Goal: Task Accomplishment & Management: Use online tool/utility

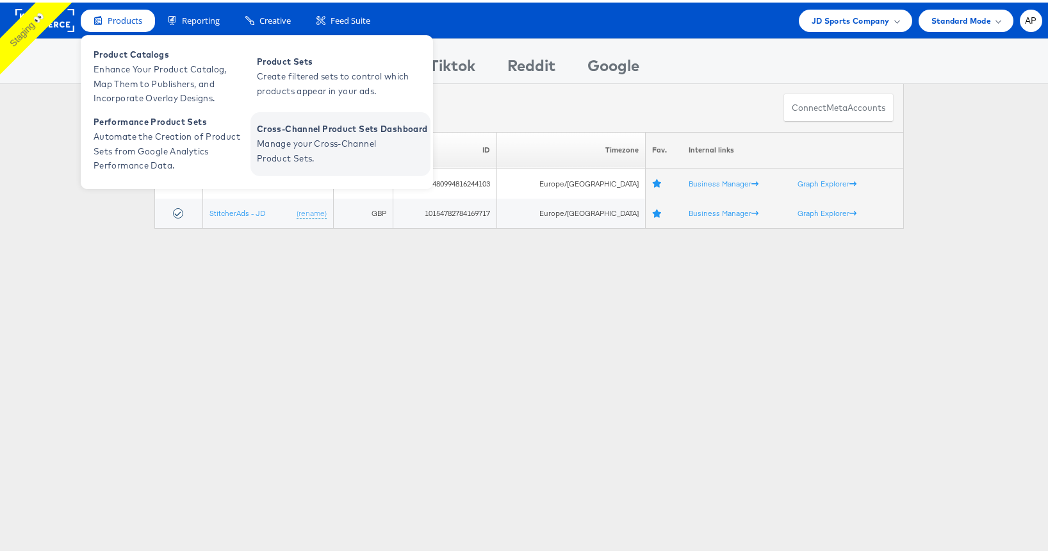
click at [323, 131] on span "Cross-Channel Product Sets Dashboard" at bounding box center [342, 126] width 170 height 15
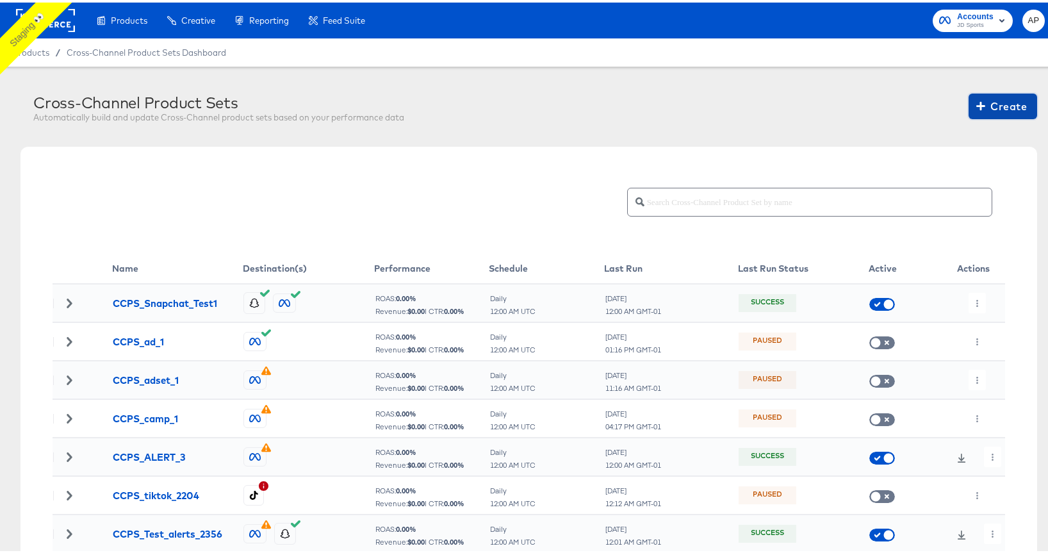
click at [993, 103] on span "Create" at bounding box center [1003, 104] width 48 height 18
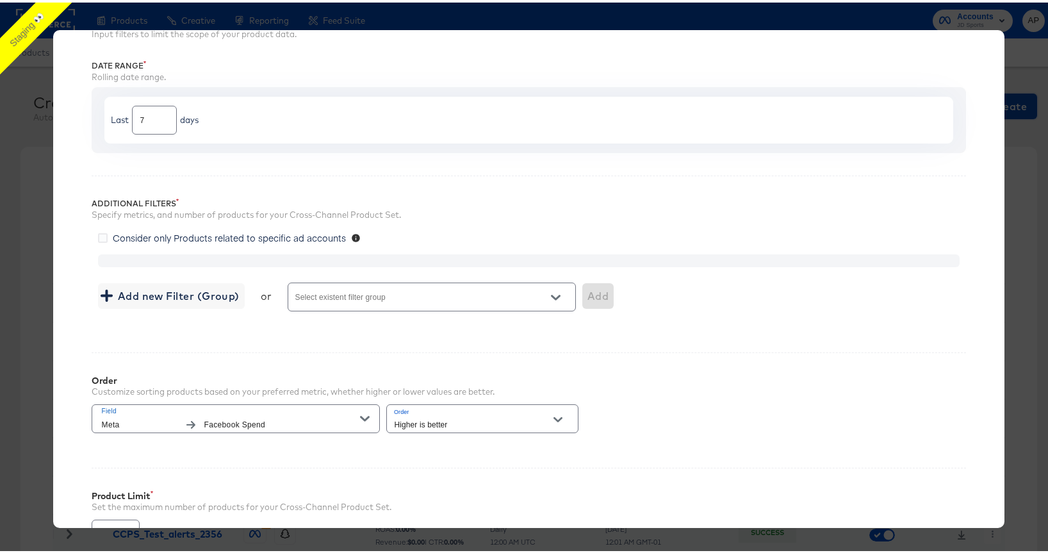
scroll to position [228, 0]
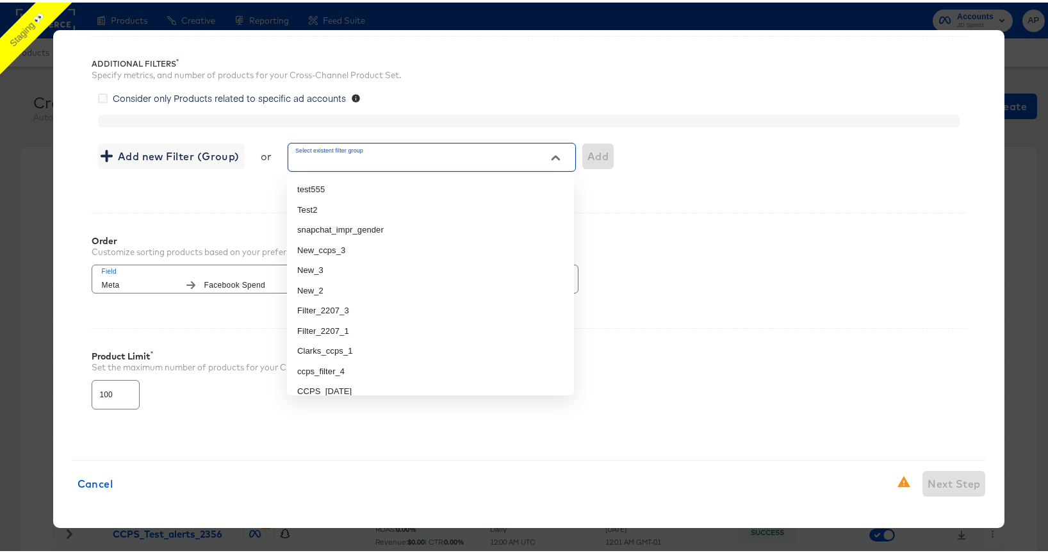
click at [478, 160] on input "Select existent filter group" at bounding box center [413, 160] width 240 height 15
click at [234, 206] on div "Filters Input filters to limit the scope of your product data. Date Range Rolli…" at bounding box center [528, 148] width 913 height 582
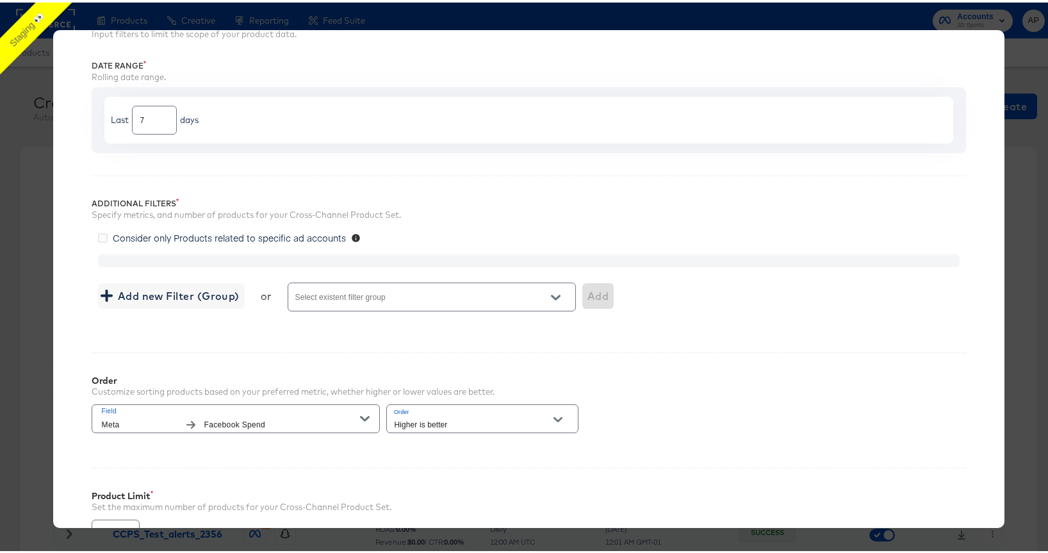
scroll to position [87, 0]
click at [101, 234] on icon at bounding box center [103, 237] width 10 height 10
click at [0, 0] on input "Consider only Products related to specific ad accounts" at bounding box center [0, 0] width 0 height 0
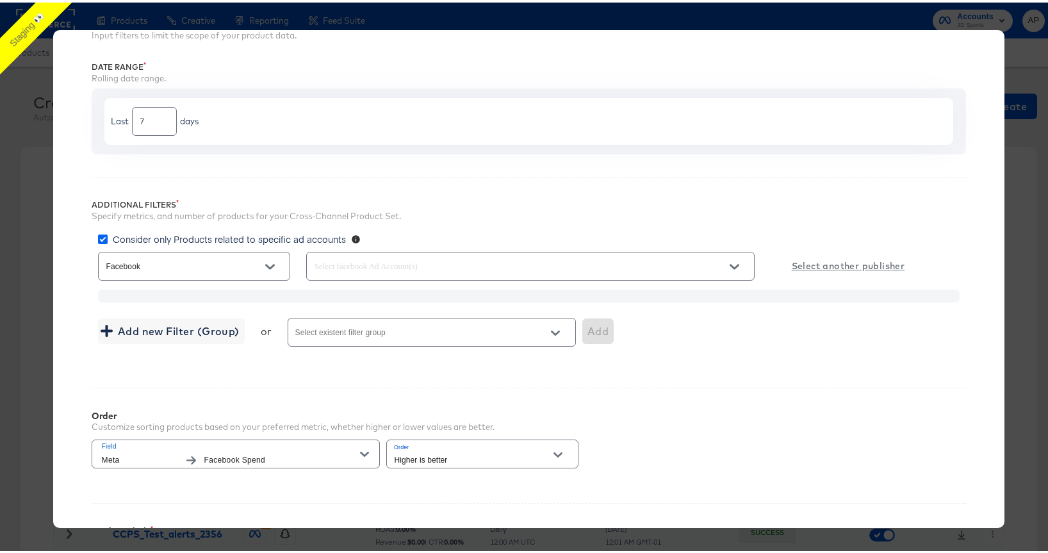
click at [101, 234] on icon at bounding box center [103, 237] width 10 height 10
click at [0, 0] on input "Consider only Products related to specific ad accounts" at bounding box center [0, 0] width 0 height 0
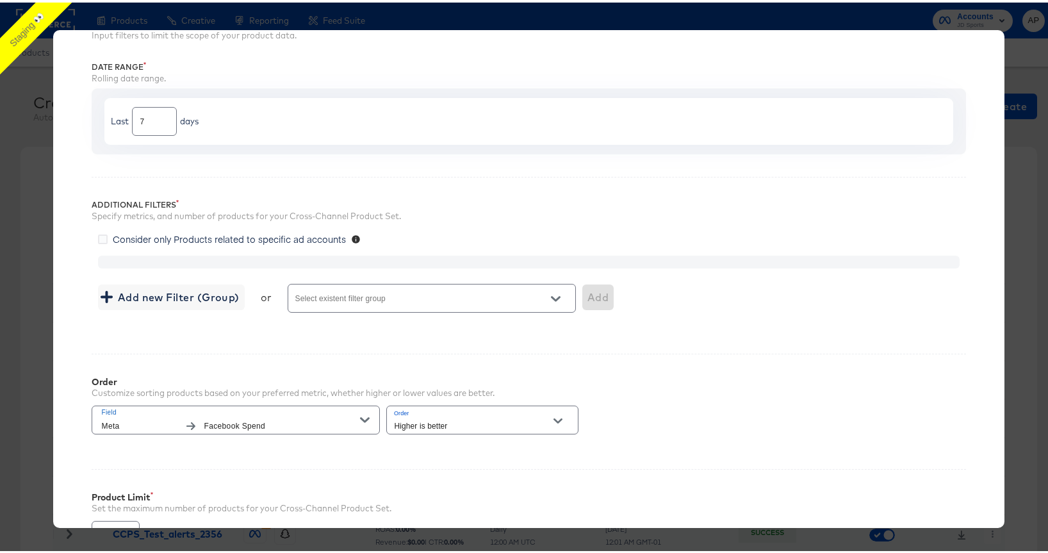
click at [348, 281] on div "Select existent filter group" at bounding box center [432, 295] width 288 height 29
click at [557, 290] on button "Open" at bounding box center [555, 295] width 19 height 19
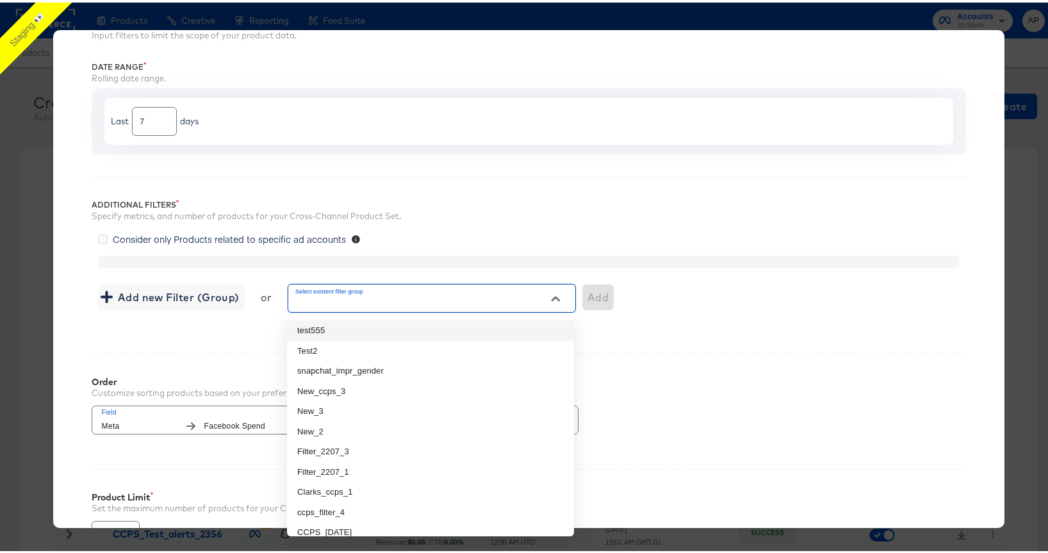
click at [225, 326] on div "Additional Filters Specify metrics, and number of products for your Cross-Chann…" at bounding box center [529, 251] width 875 height 154
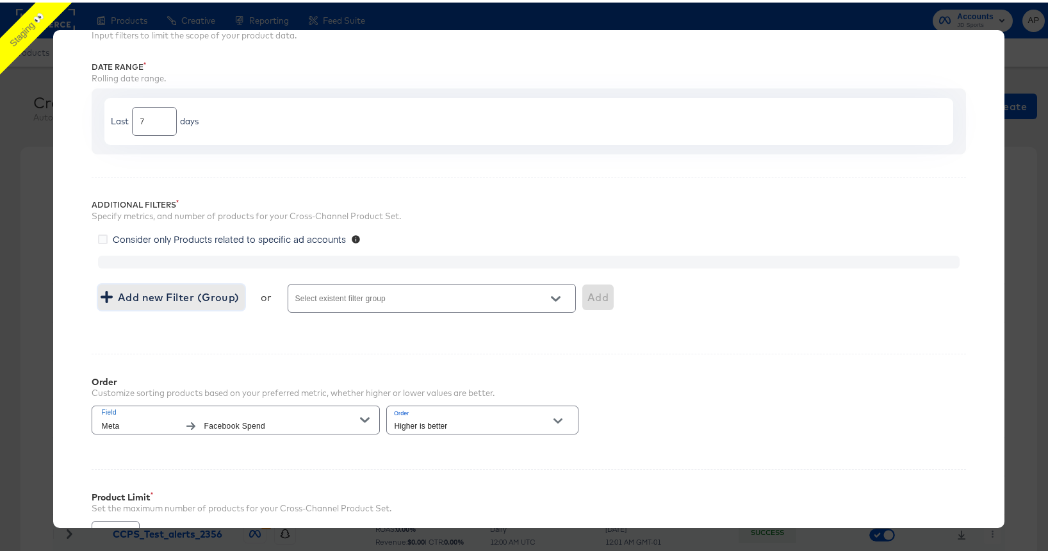
click at [183, 291] on span "Add new Filter (Group)" at bounding box center [171, 295] width 136 height 18
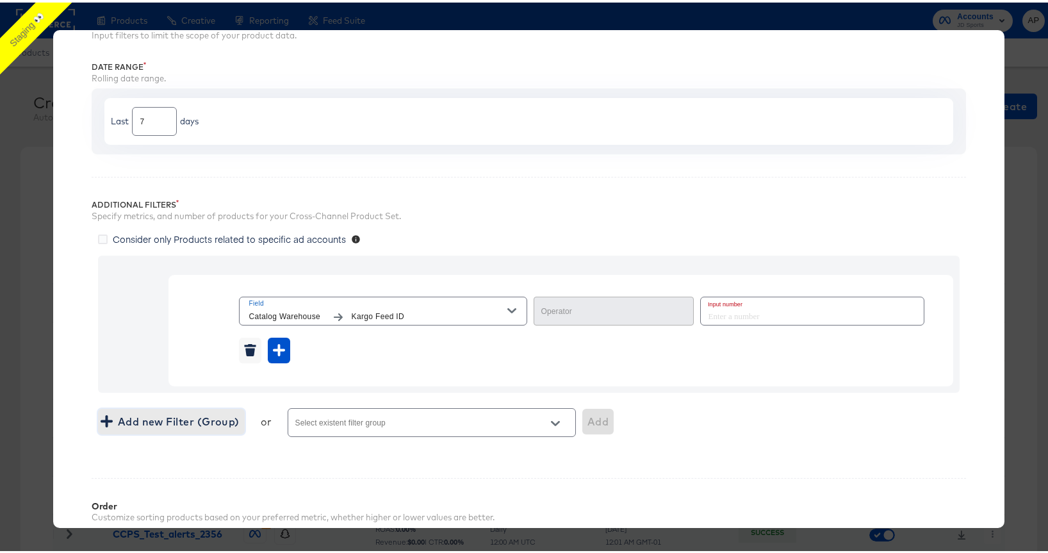
type input "Equal"
click at [701, 322] on input "number" at bounding box center [808, 309] width 215 height 28
type input "1"
drag, startPoint x: 327, startPoint y: 347, endPoint x: 220, endPoint y: 350, distance: 107.0
click at [220, 350] on div "Field Catalog Warehouse Kargo Feed ID Operator Equal Input number 1" at bounding box center [561, 330] width 760 height 79
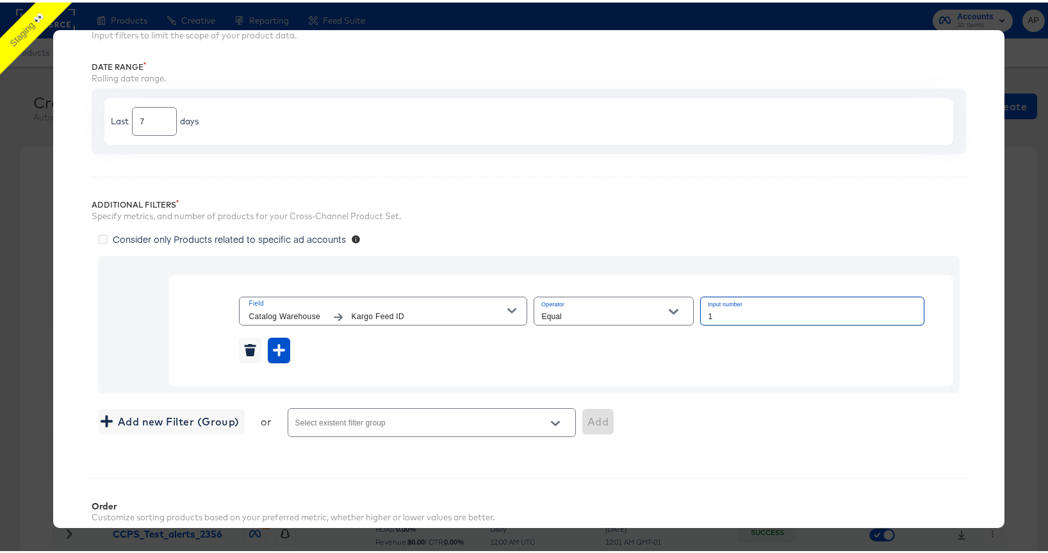
click at [701, 322] on input "1" at bounding box center [812, 309] width 223 height 28
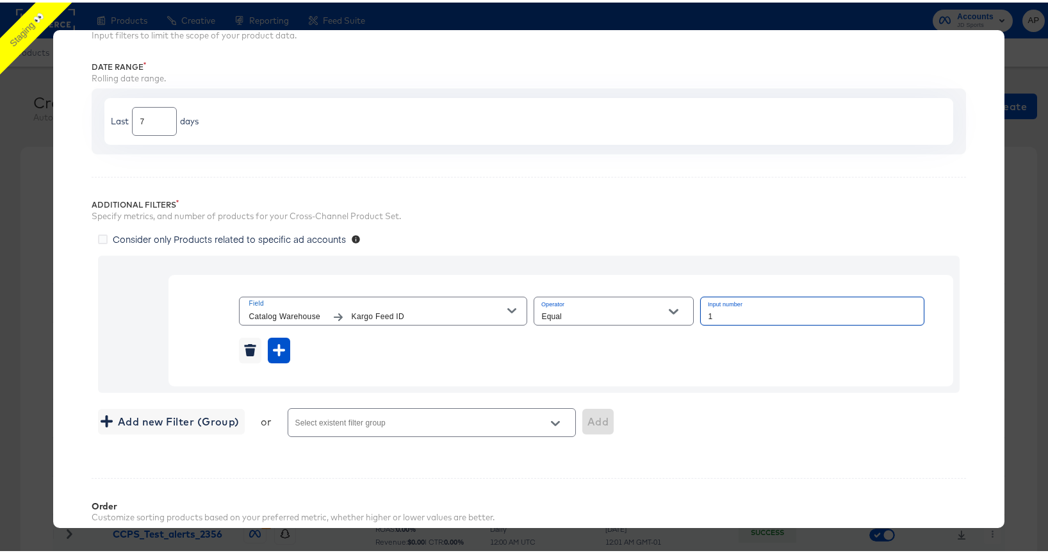
click at [701, 322] on input "1" at bounding box center [812, 309] width 223 height 28
click at [489, 302] on span "Field" at bounding box center [378, 301] width 259 height 12
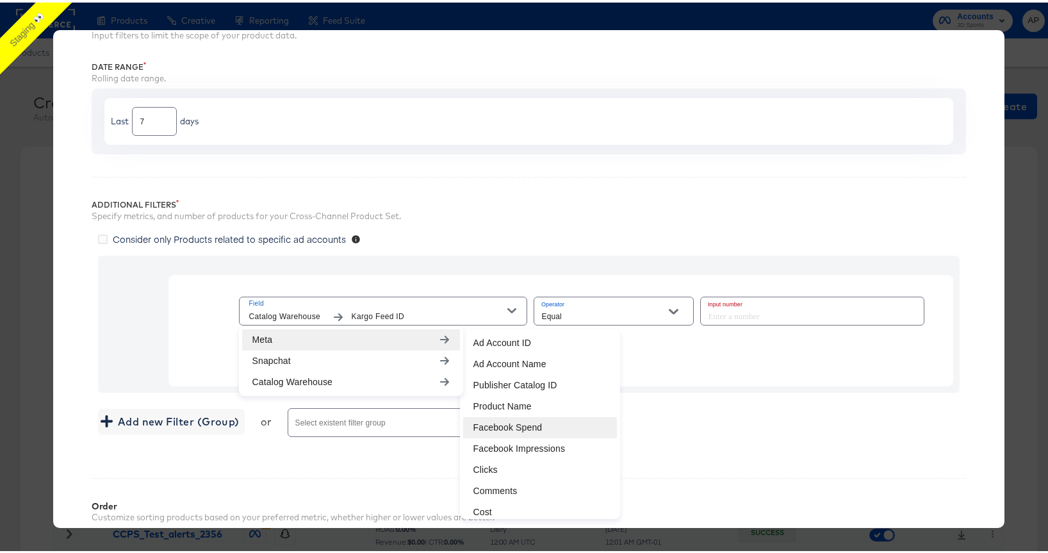
click at [536, 423] on li "Facebook Spend" at bounding box center [540, 424] width 154 height 21
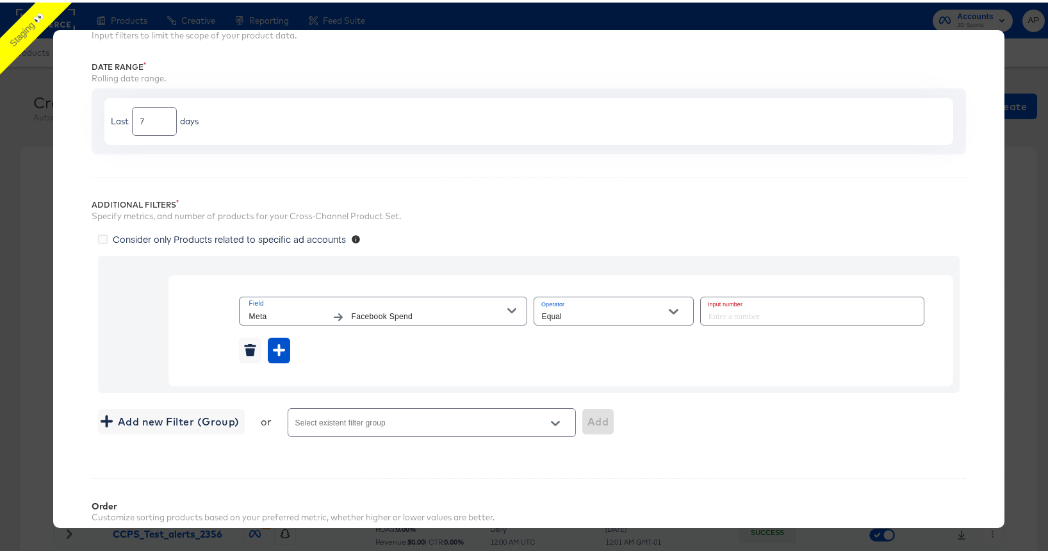
click at [701, 322] on input "number" at bounding box center [808, 309] width 215 height 28
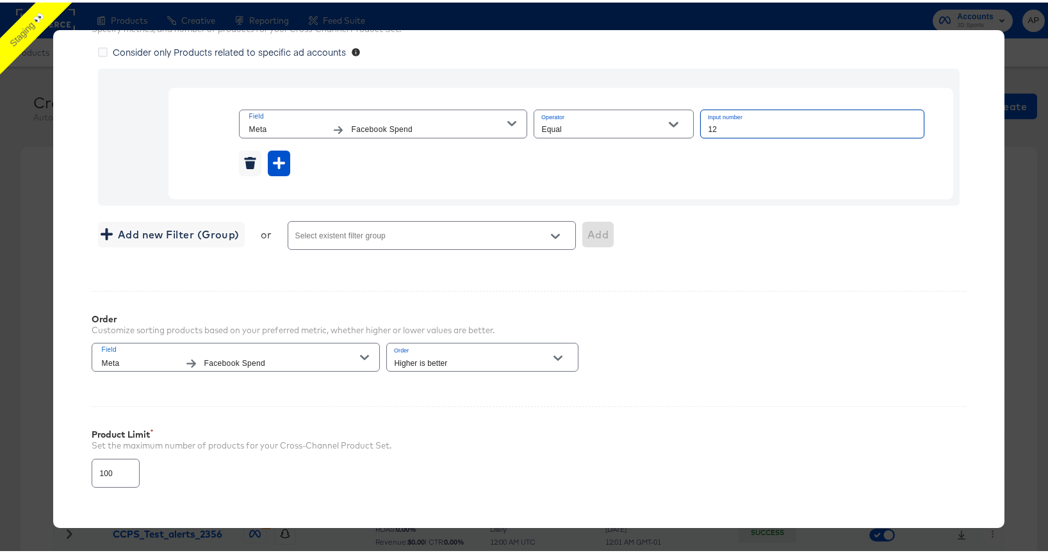
scroll to position [358, 0]
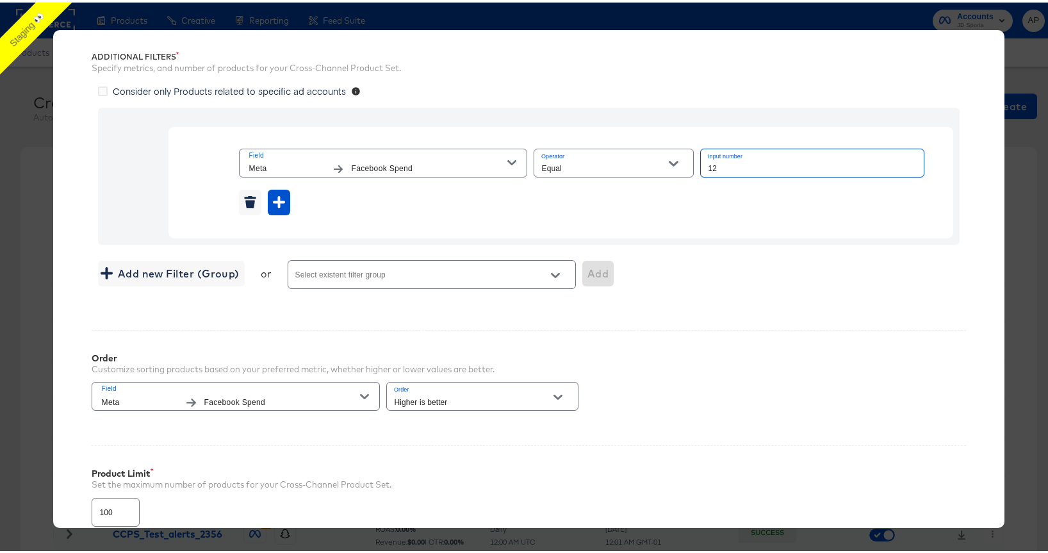
type input "12"
click at [467, 236] on div "Field Meta Facebook Spend Operator Equal Input number 12" at bounding box center [560, 179] width 785 height 111
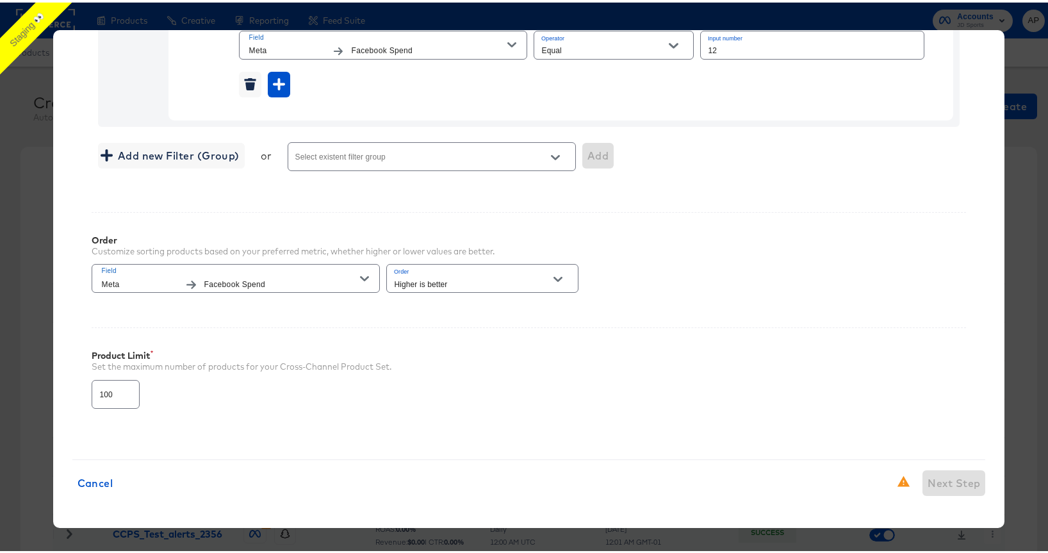
click at [279, 145] on div "Add new Filter (Group) or Select existent filter group Add" at bounding box center [529, 154] width 862 height 34
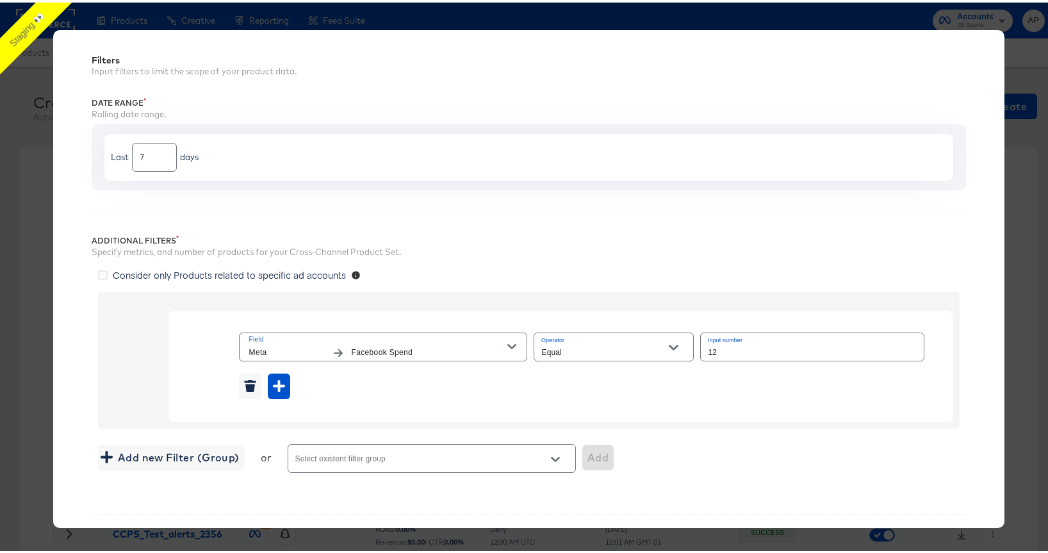
scroll to position [0, 0]
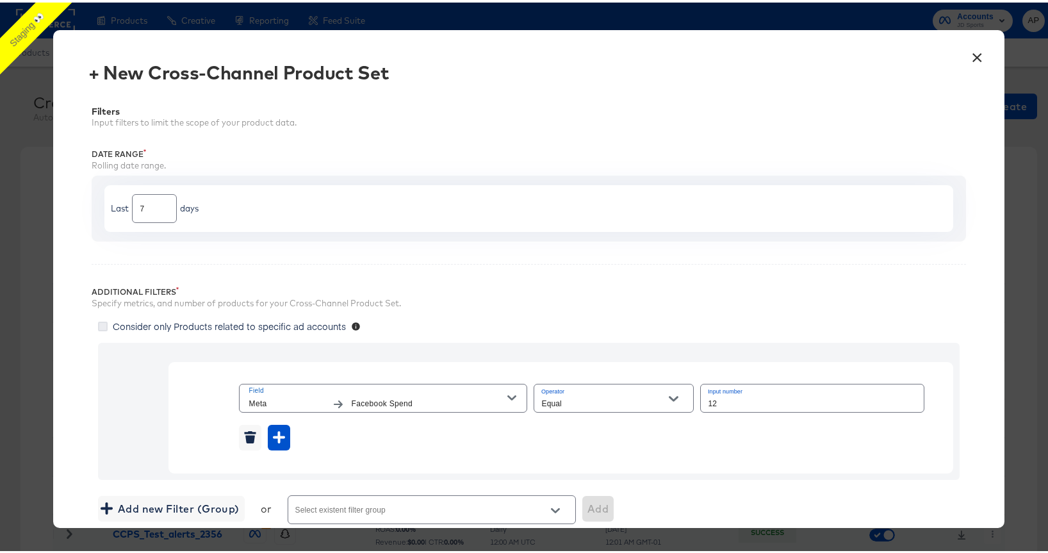
click at [101, 327] on icon at bounding box center [103, 324] width 10 height 10
click at [0, 0] on input "Consider only Products related to specific ad accounts" at bounding box center [0, 0] width 0 height 0
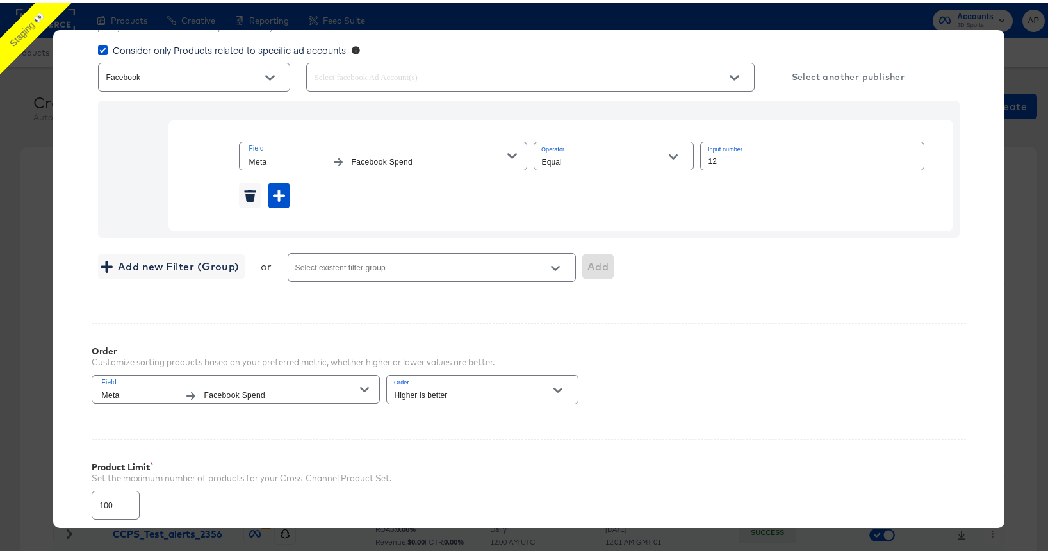
scroll to position [54, 0]
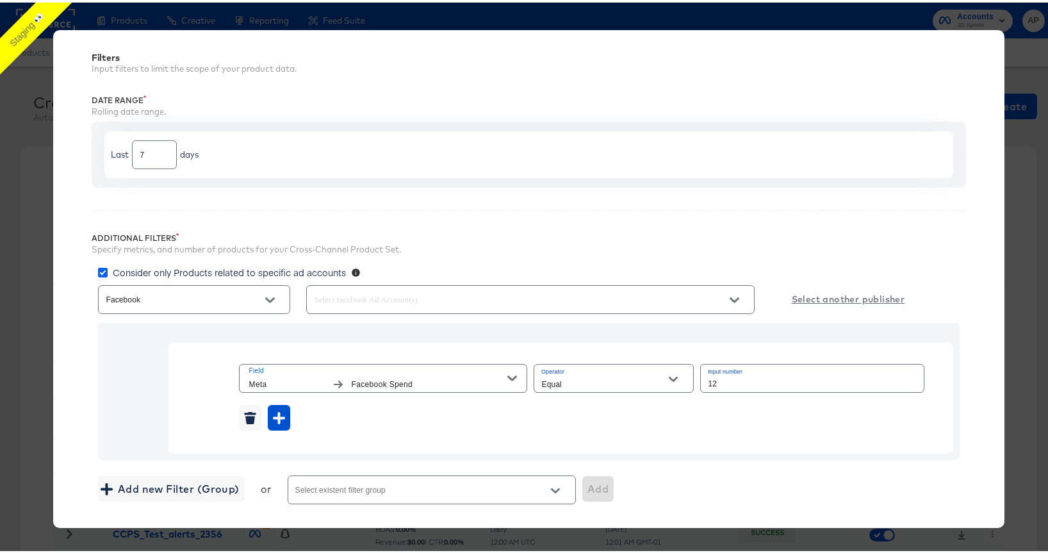
click at [104, 266] on icon at bounding box center [103, 270] width 10 height 10
click at [0, 0] on input "Consider only Products related to specific ad accounts" at bounding box center [0, 0] width 0 height 0
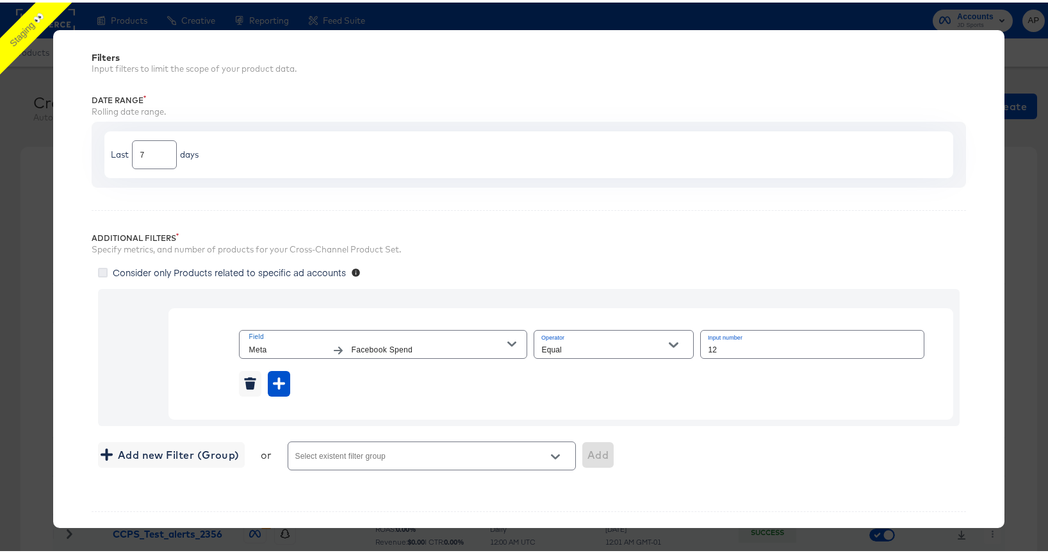
click at [98, 268] on icon at bounding box center [103, 270] width 10 height 10
click at [0, 0] on input "Consider only Products related to specific ad accounts" at bounding box center [0, 0] width 0 height 0
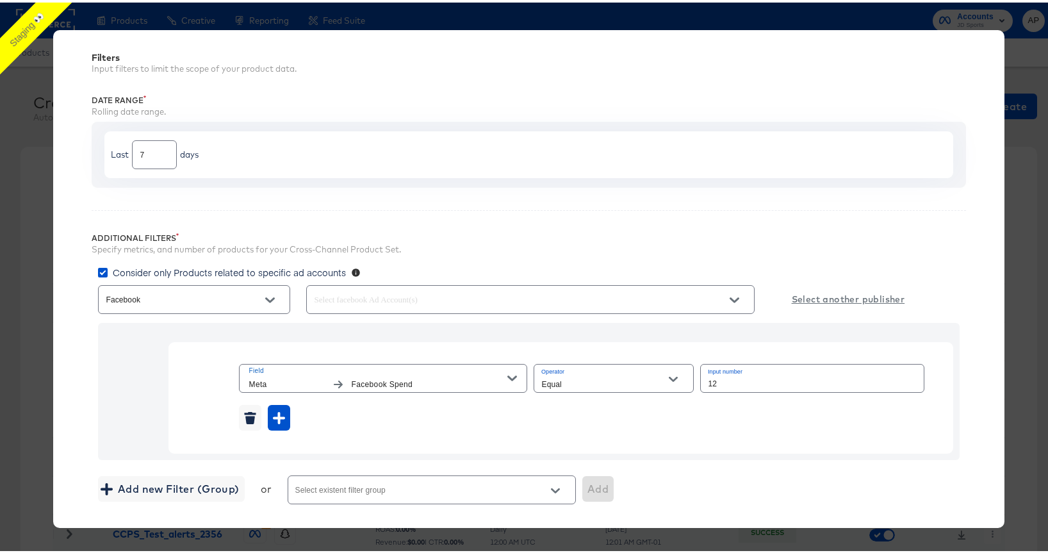
click at [471, 286] on div at bounding box center [530, 296] width 448 height 29
click at [737, 296] on icon "Open" at bounding box center [734, 297] width 9 height 5
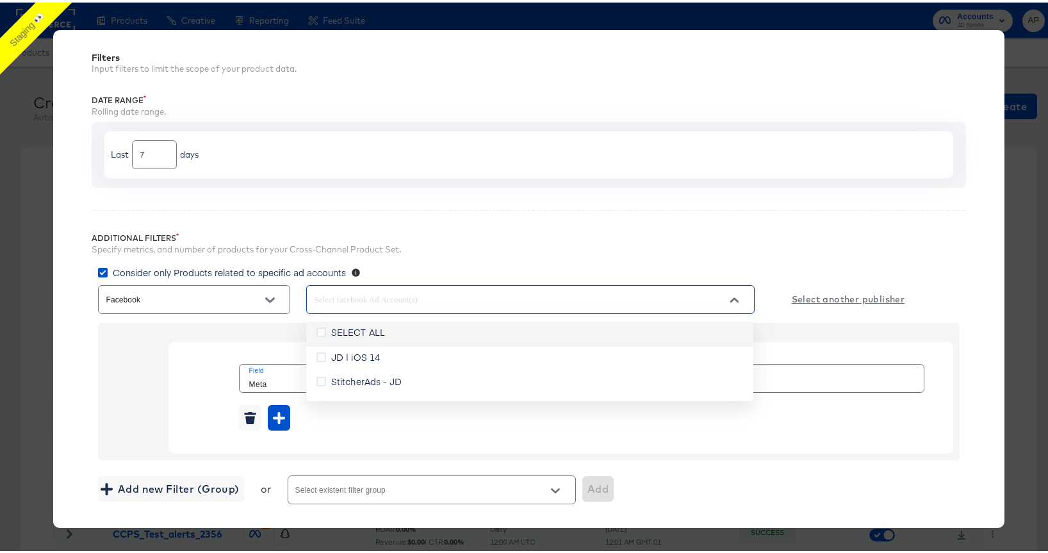
click at [402, 327] on li "SELECT ALL" at bounding box center [529, 331] width 447 height 25
click at [176, 366] on div "Field Meta Facebook Spend Operator Equal Input number 12" at bounding box center [560, 394] width 785 height 111
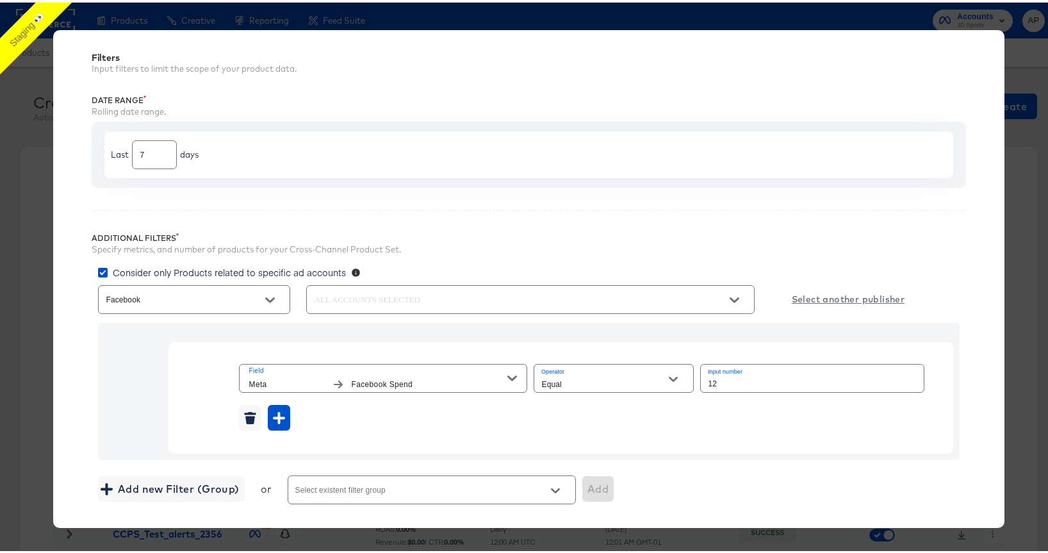
scroll to position [392, 0]
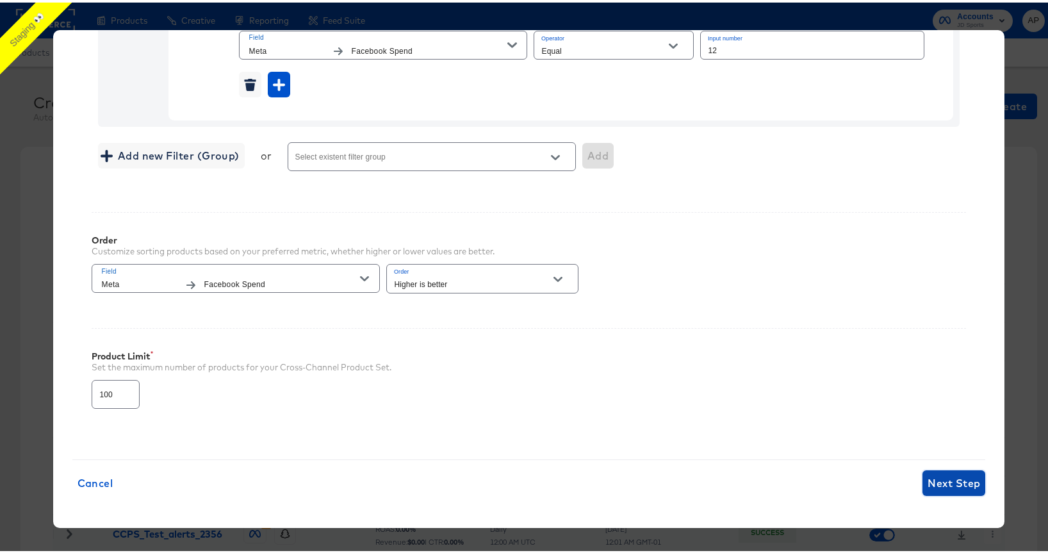
click at [936, 486] on span "Next Step" at bounding box center [953, 480] width 53 height 18
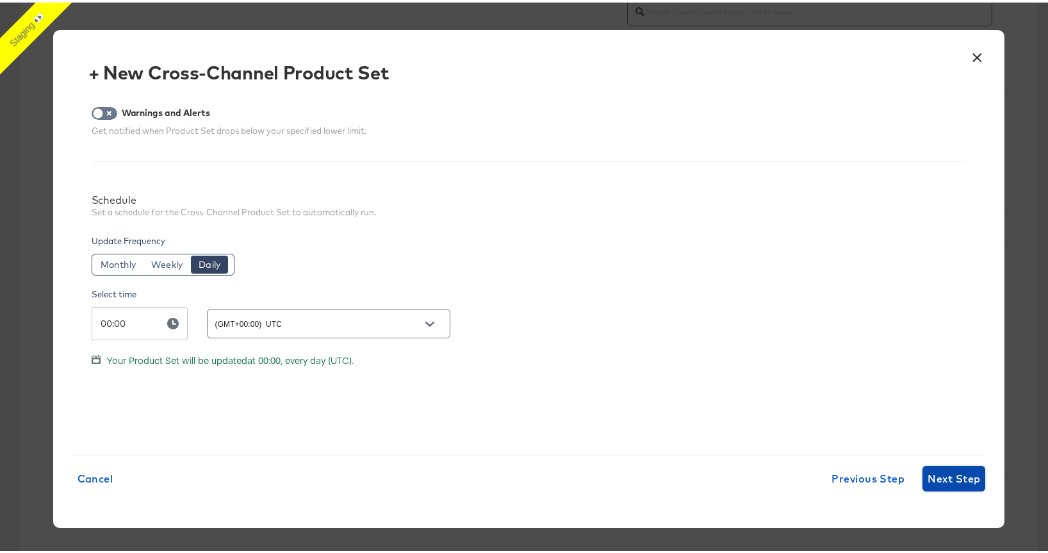
scroll to position [251, 0]
click at [941, 473] on span "Next Step" at bounding box center [953, 476] width 53 height 18
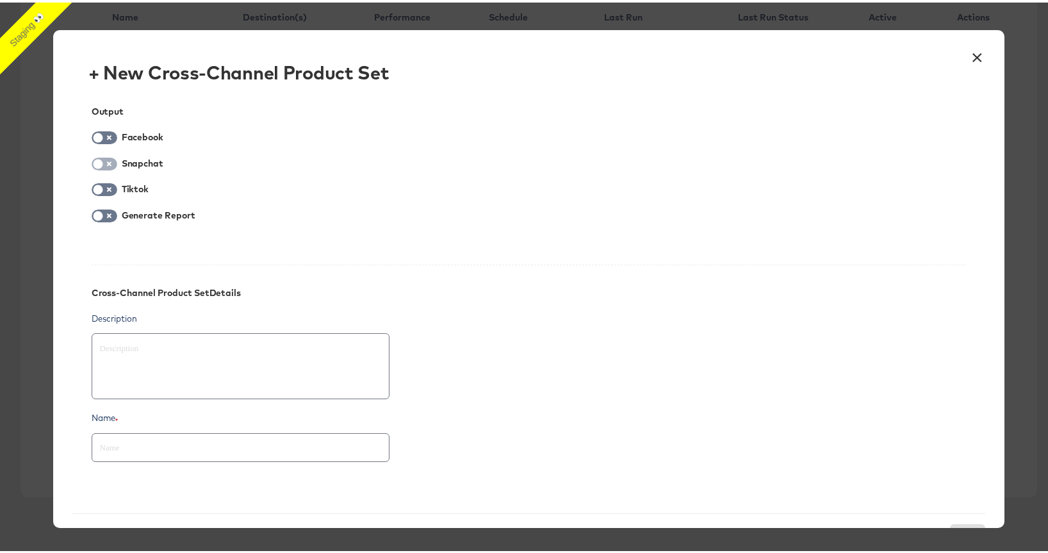
click at [97, 165] on input "checkbox" at bounding box center [98, 164] width 38 height 13
checkbox input "true"
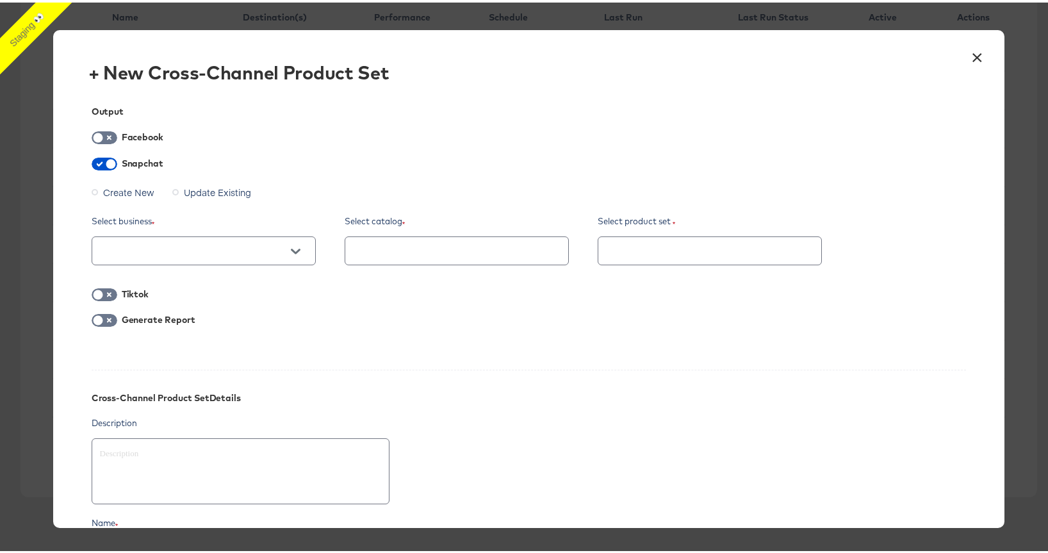
click at [92, 192] on label "Create New" at bounding box center [126, 189] width 68 height 19
click at [0, 0] on input "Create New" at bounding box center [0, 0] width 0 height 0
click at [295, 249] on icon "Open" at bounding box center [295, 248] width 9 height 9
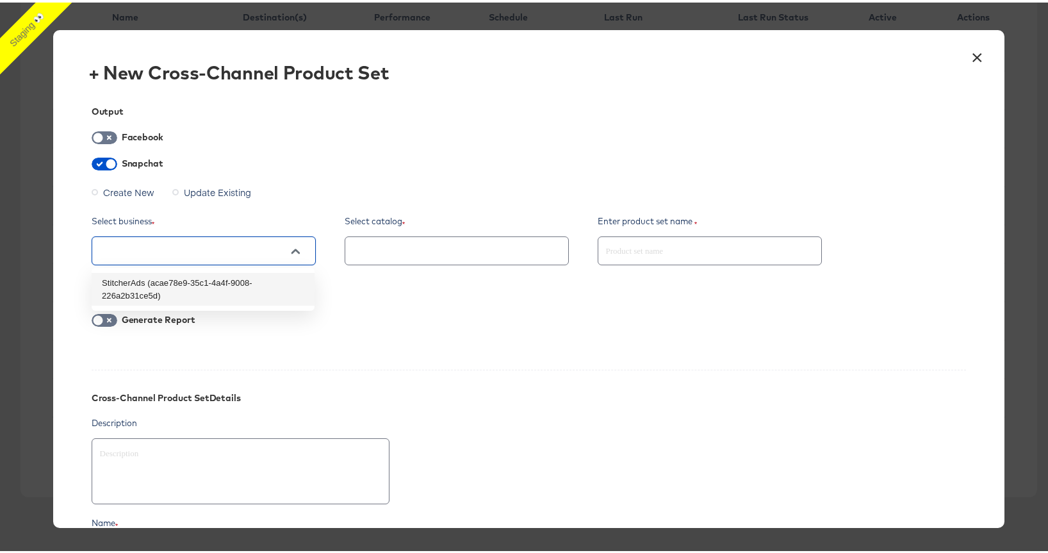
click at [227, 290] on li "StitcherAds (acae78e9-35c1-4a4f-9008-226a2b31ce5d)" at bounding box center [203, 286] width 223 height 33
type textarea "x"
type input "StitcherAds (acae78e9-35c1-4a4f-9008-226a2b31ce5d)"
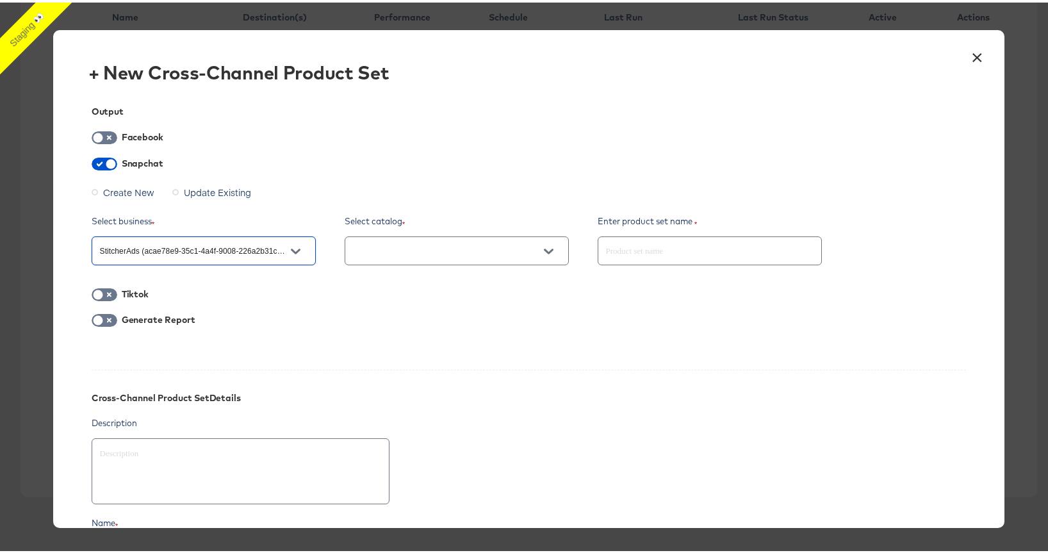
click at [548, 252] on icon "Open" at bounding box center [548, 248] width 9 height 9
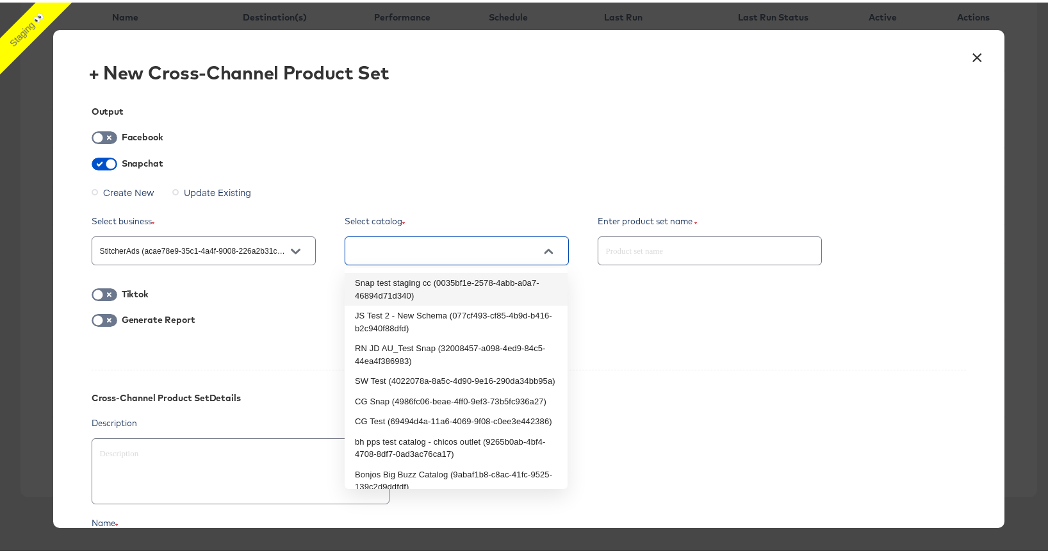
click at [475, 286] on li "Snap test staging cc (0035bf1e-2578-4abb-a0a7-46894d71d340)" at bounding box center [456, 286] width 223 height 33
type textarea "x"
type input "Snap test staging cc (0035bf1e-2578-4abb-a0a7-46894d71d340)"
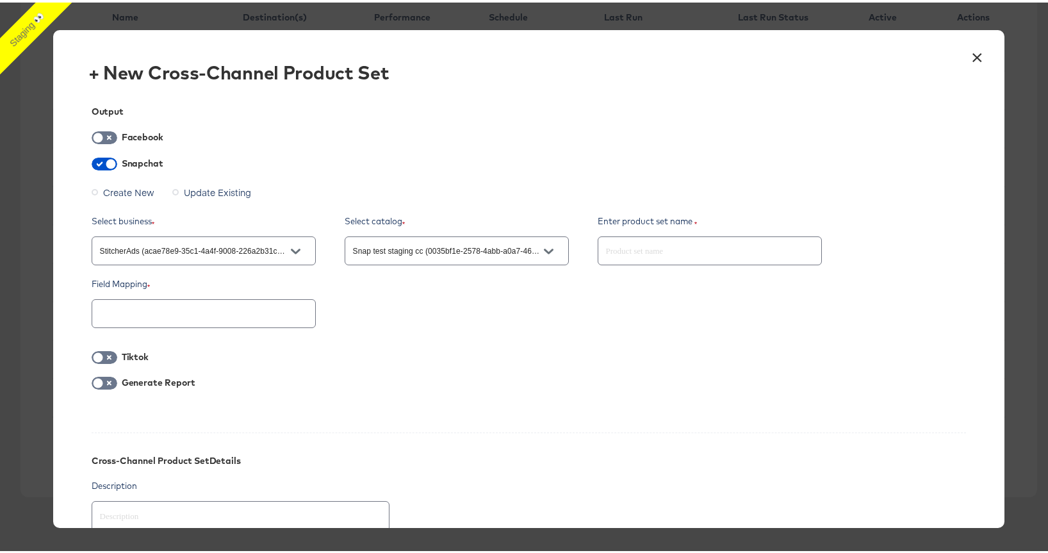
click at [965, 56] on div "×" at bounding box center [976, 51] width 23 height 23
type textarea "x"
click at [965, 54] on button "×" at bounding box center [976, 51] width 23 height 23
